Goal: Task Accomplishment & Management: Use online tool/utility

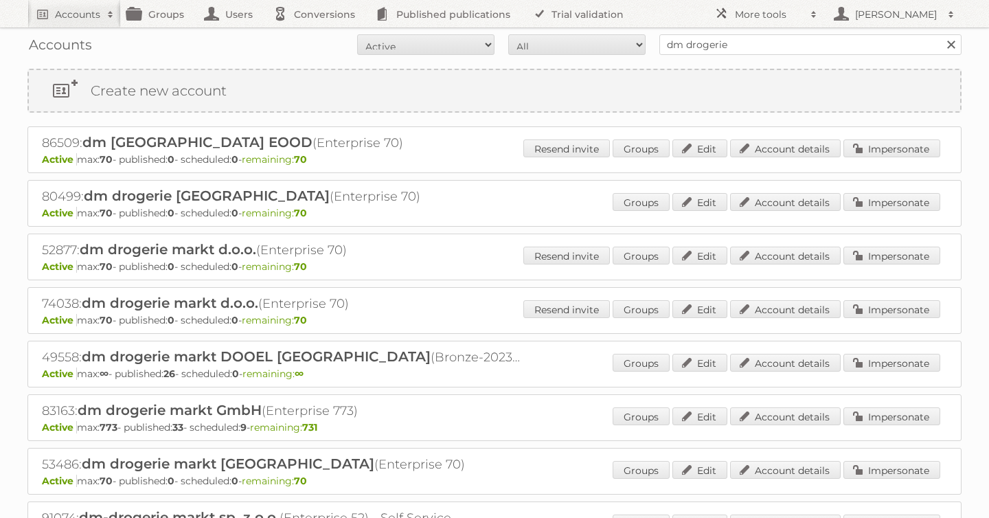
click at [474, 27] on div "Accounts All Active Expired Pending All Paid Trials Self service dm drogerie Se…" at bounding box center [494, 44] width 934 height 34
type input "[PERSON_NAME]"
click at [940, 34] on input "Search" at bounding box center [950, 44] width 21 height 21
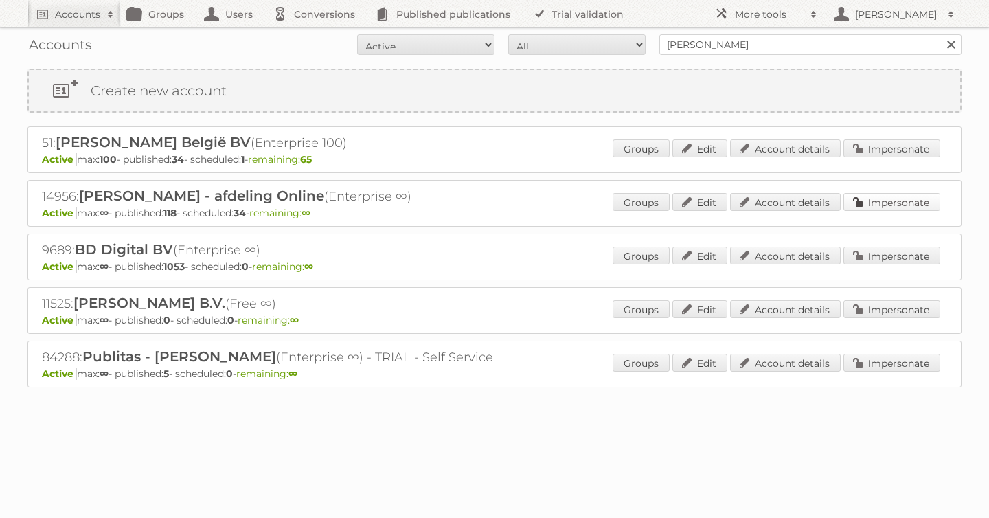
click at [884, 209] on link "Impersonate" at bounding box center [891, 202] width 97 height 18
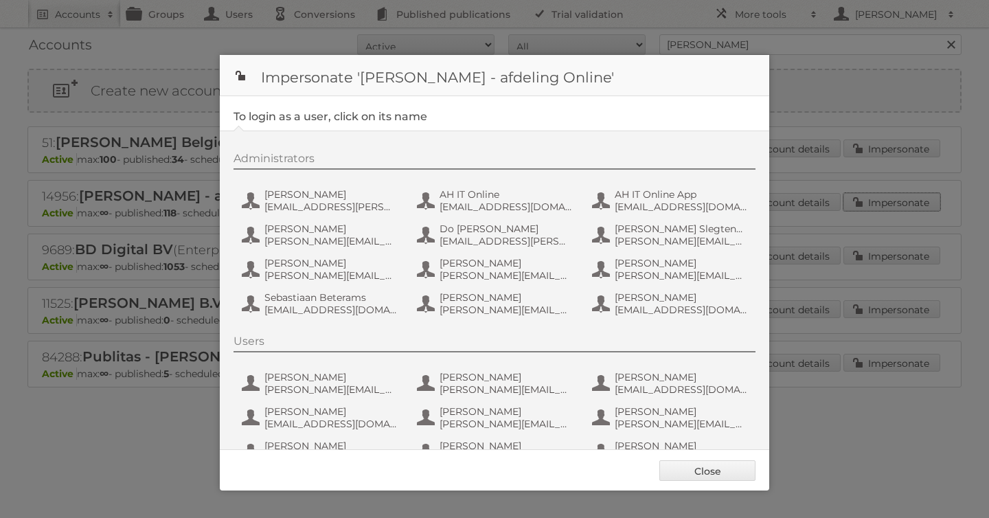
scroll to position [103, 0]
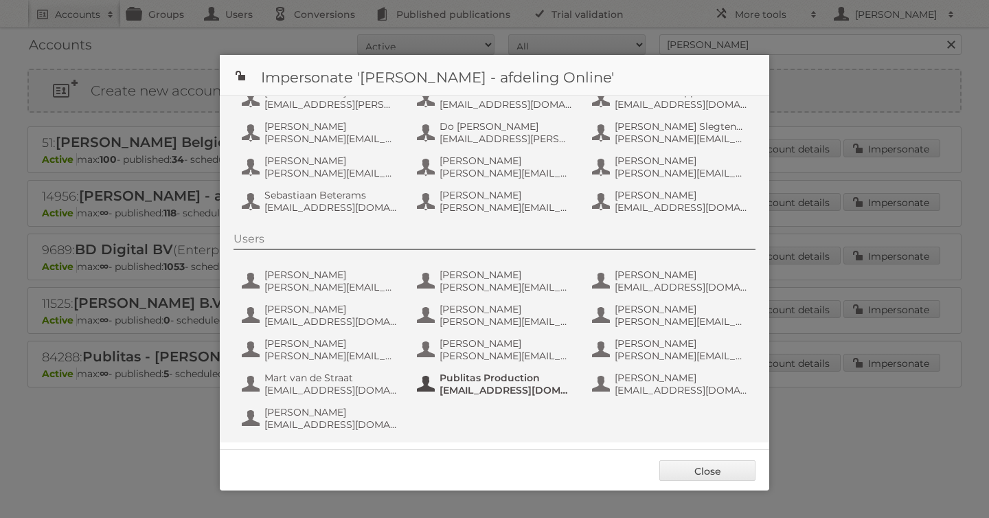
click at [473, 388] on span "[EMAIL_ADDRESS][DOMAIN_NAME]" at bounding box center [505, 390] width 133 height 12
